Goal: Transaction & Acquisition: Purchase product/service

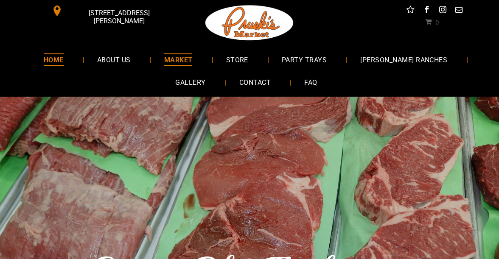
click at [204, 53] on link "MARKET" at bounding box center [178, 59] width 54 height 22
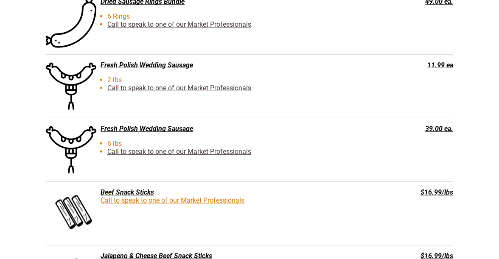
scroll to position [1510, 0]
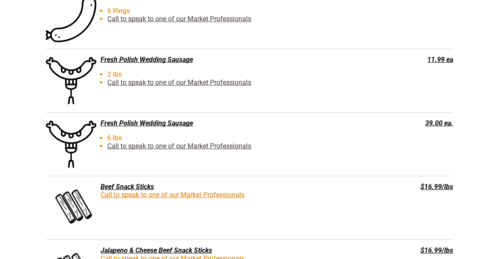
click at [159, 130] on div "Fresh Polish Wedding Sausage 6 lbs Call to speak to one of our Market Professio…" at bounding box center [207, 144] width 322 height 50
click at [171, 130] on div "Fresh Polish Wedding Sausage 6 lbs Call to speak to one of our Market Professio…" at bounding box center [207, 144] width 322 height 50
click at [184, 123] on div "Fresh Polish Wedding Sausage" at bounding box center [207, 123] width 322 height 8
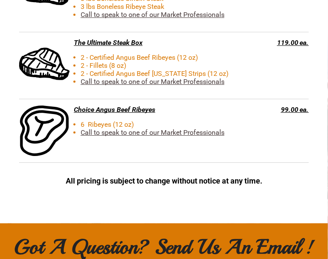
scroll to position [2258, 0]
